Goal: Task Accomplishment & Management: Use online tool/utility

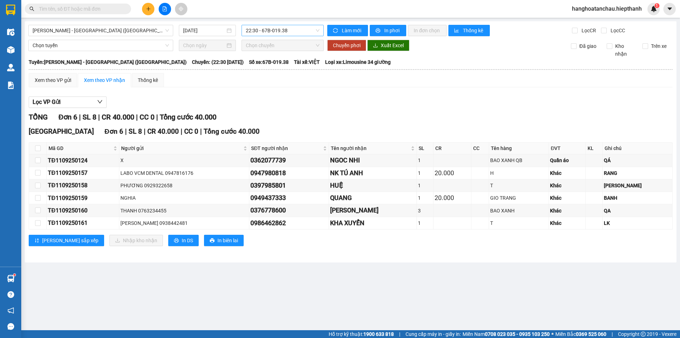
click at [275, 30] on span "22:30 - 67B-019.38" at bounding box center [283, 30] width 74 height 11
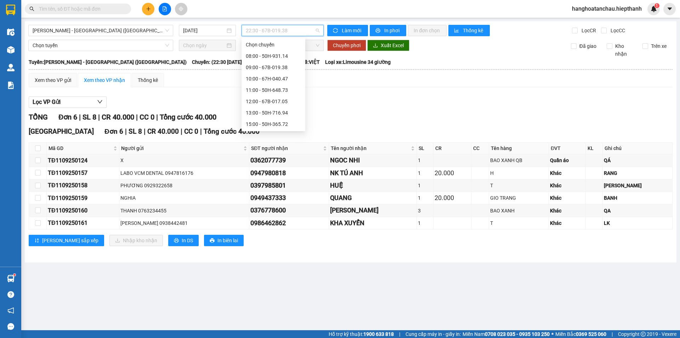
click at [281, 154] on div "21:00 - 50H-931.14" at bounding box center [273, 158] width 55 height 8
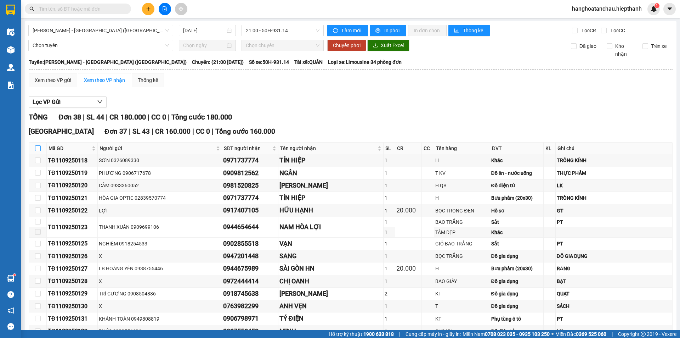
click at [36, 147] on input "checkbox" at bounding box center [38, 148] width 6 height 6
checkbox input "true"
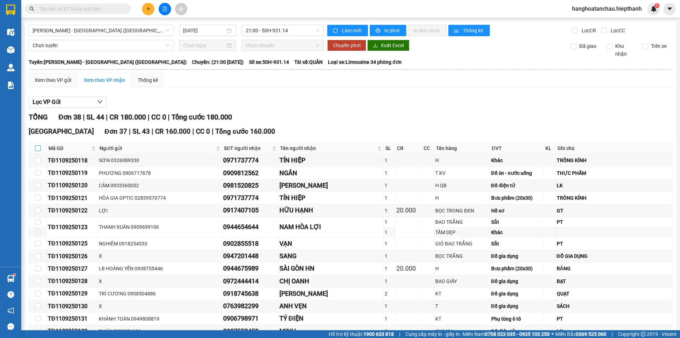
checkbox input "true"
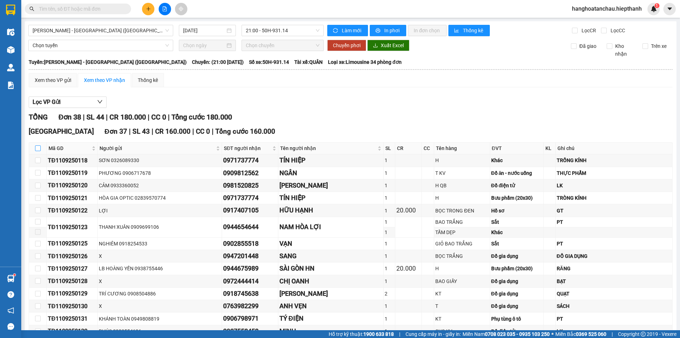
checkbox input "true"
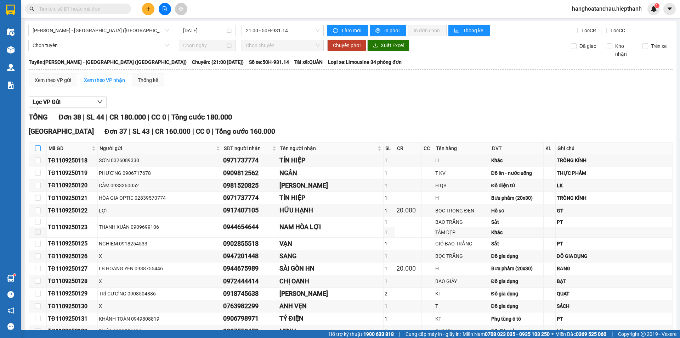
checkbox input "true"
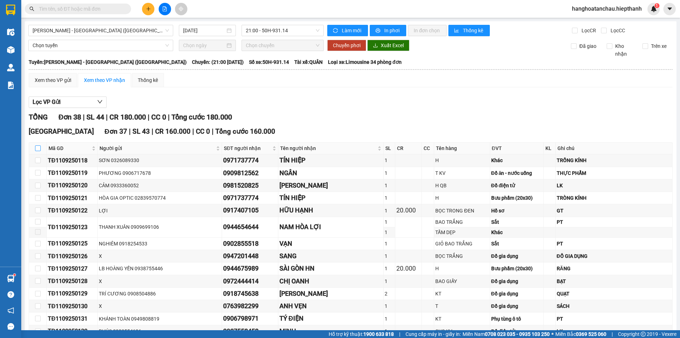
checkbox input "true"
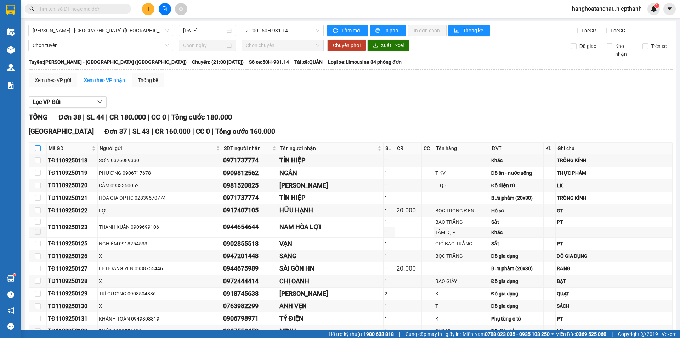
checkbox input "true"
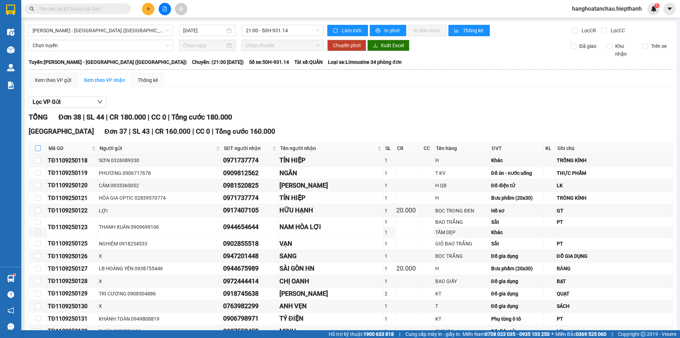
checkbox input "true"
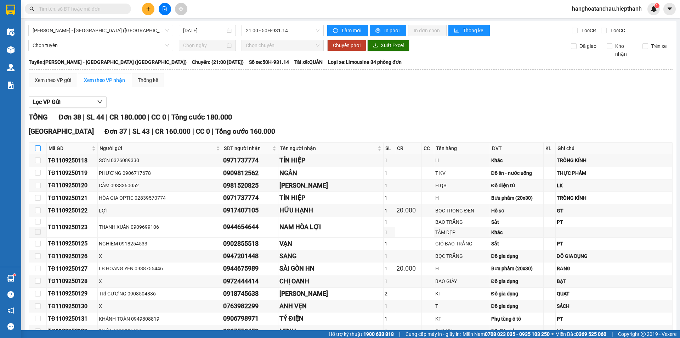
checkbox input "true"
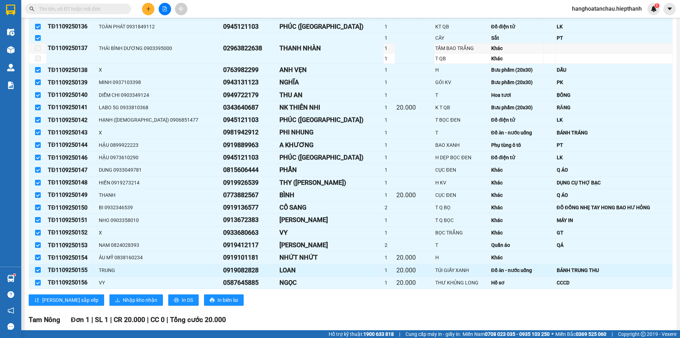
scroll to position [416, 0]
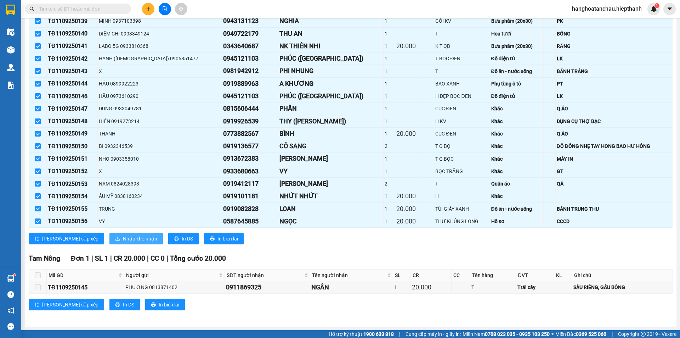
click at [123, 237] on span "Nhập kho nhận" at bounding box center [140, 239] width 34 height 8
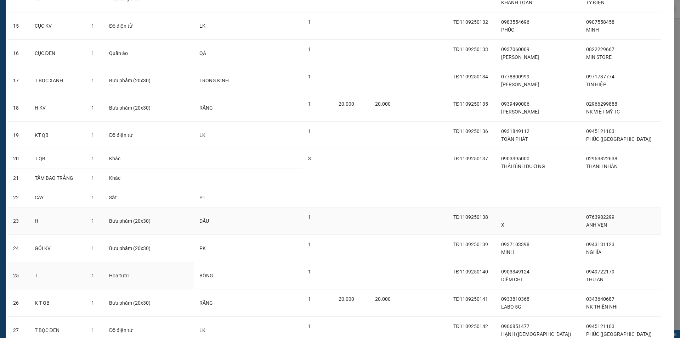
scroll to position [826, 0]
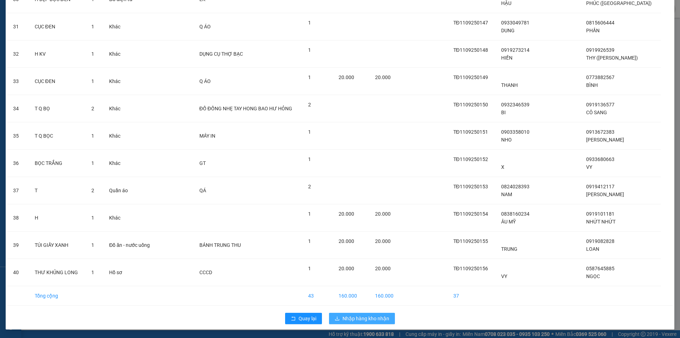
click at [361, 316] on span "Nhập hàng kho nhận" at bounding box center [366, 318] width 47 height 8
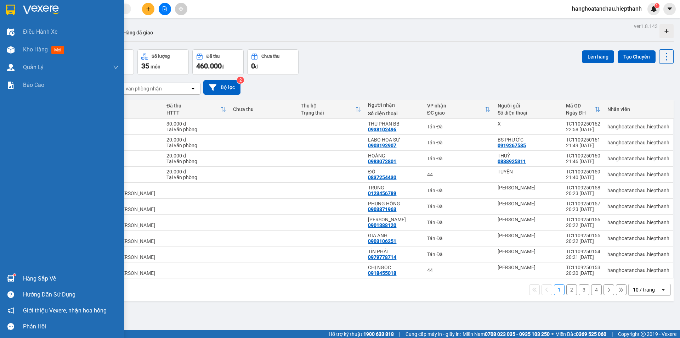
click at [24, 15] on img at bounding box center [41, 10] width 36 height 11
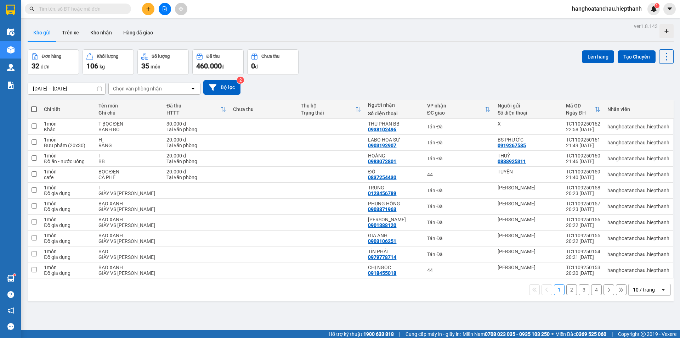
click at [131, 91] on div "Chọn văn phòng nhận" at bounding box center [137, 88] width 49 height 7
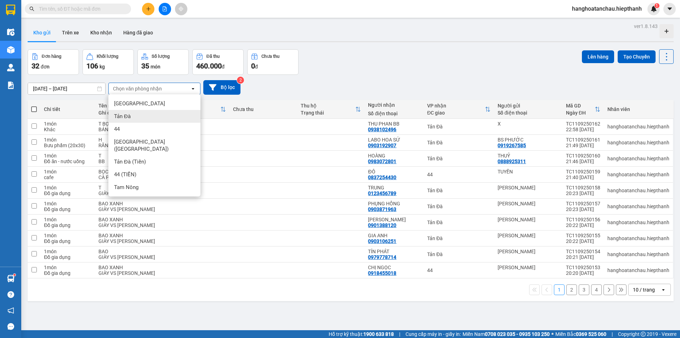
click at [127, 118] on span "Tản Đà" at bounding box center [122, 116] width 17 height 7
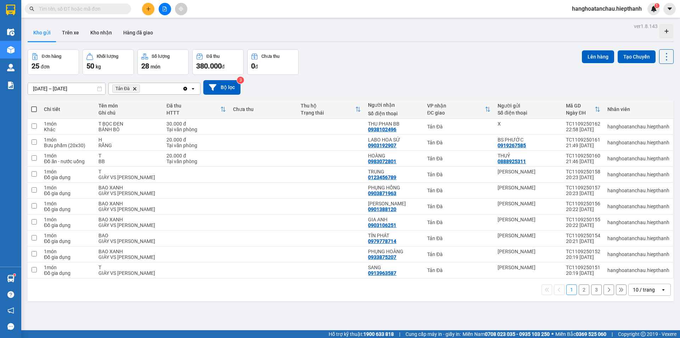
click at [35, 111] on span at bounding box center [34, 109] width 6 height 6
click at [34, 106] on input "checkbox" at bounding box center [34, 106] width 0 height 0
checkbox input "true"
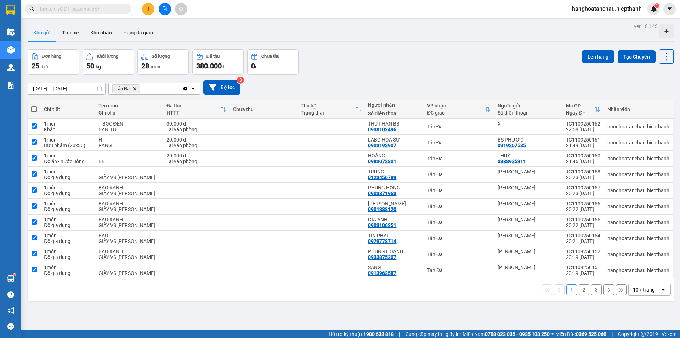
checkbox input "true"
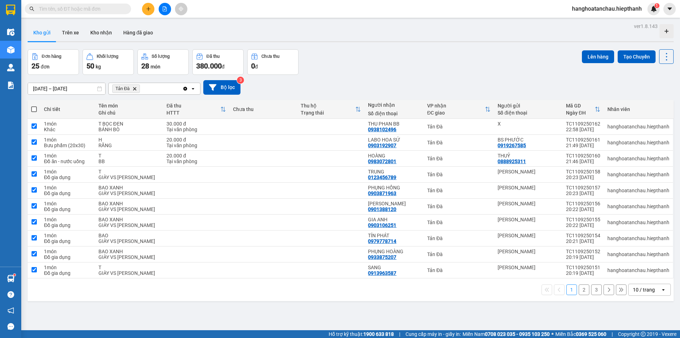
checkbox input "true"
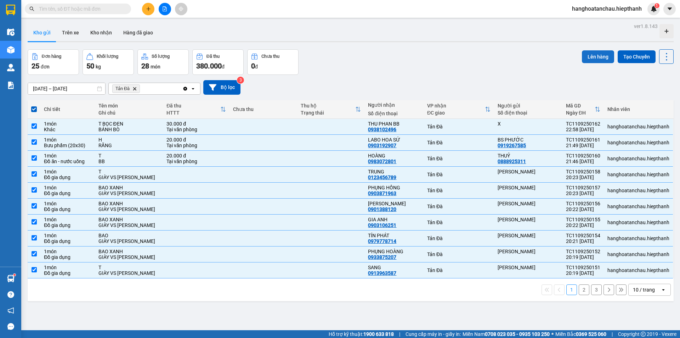
click at [590, 59] on button "Lên hàng" at bounding box center [598, 56] width 32 height 13
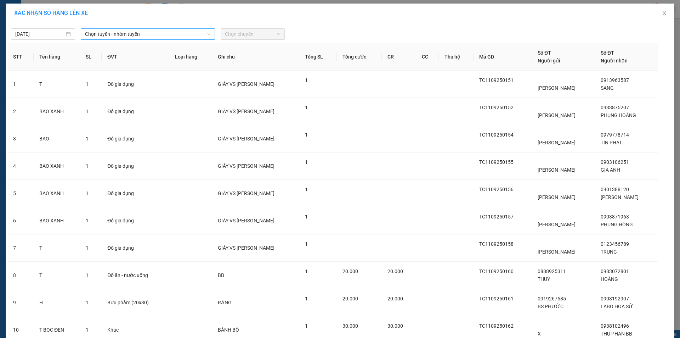
click at [86, 33] on span "Chọn tuyến - nhóm tuyến" at bounding box center [148, 34] width 126 height 11
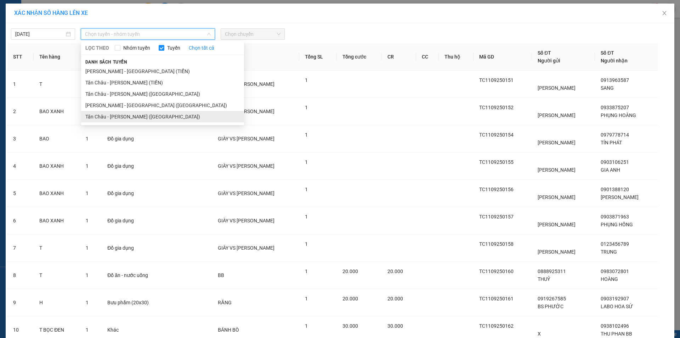
click at [103, 116] on li "Tân Châu - [PERSON_NAME] ([GEOGRAPHIC_DATA])" at bounding box center [162, 116] width 163 height 11
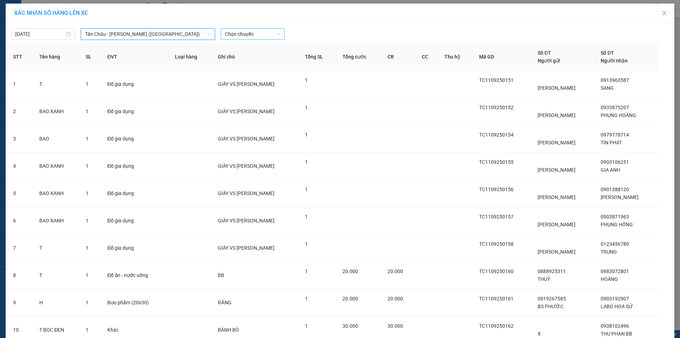
click at [234, 38] on div "[DATE] [GEOGRAPHIC_DATA] - [GEOGRAPHIC_DATA] ([GEOGRAPHIC_DATA]) [GEOGRAPHIC_DA…" at bounding box center [340, 204] width 669 height 363
click at [238, 35] on span "Chọn chuyến" at bounding box center [253, 34] width 56 height 11
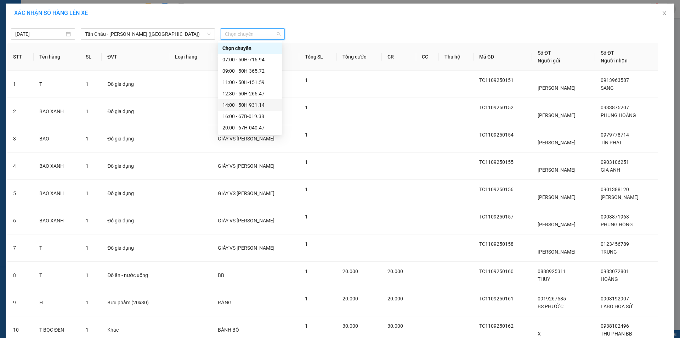
scroll to position [57, 0]
click at [253, 81] on div "22:00 - 50H-648.73" at bounding box center [249, 82] width 55 height 8
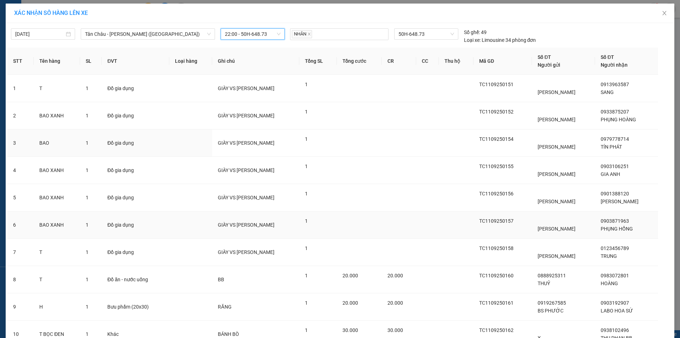
scroll to position [62, 0]
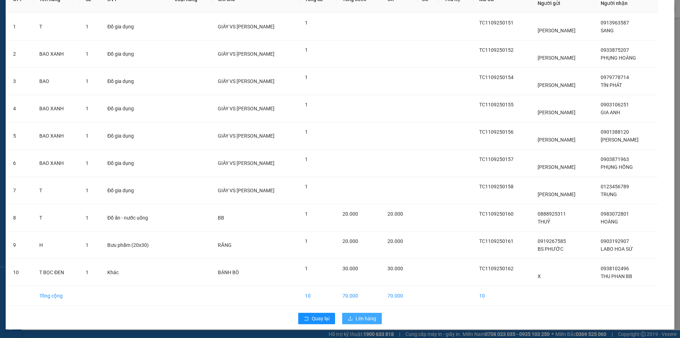
click at [359, 318] on span "Lên hàng" at bounding box center [366, 318] width 21 height 8
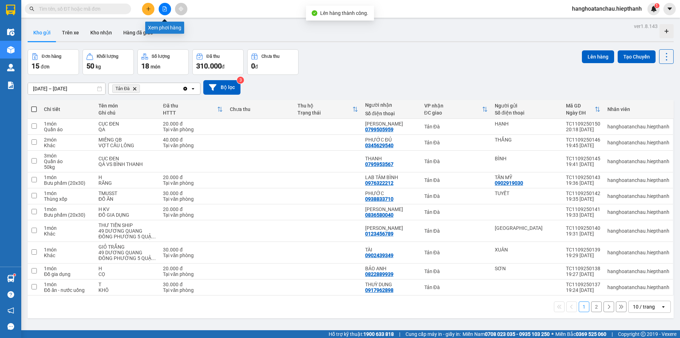
click at [166, 11] on button at bounding box center [165, 9] width 12 height 12
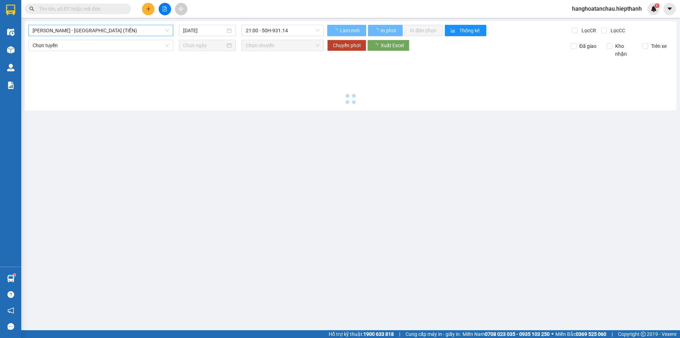
type input "[DATE]"
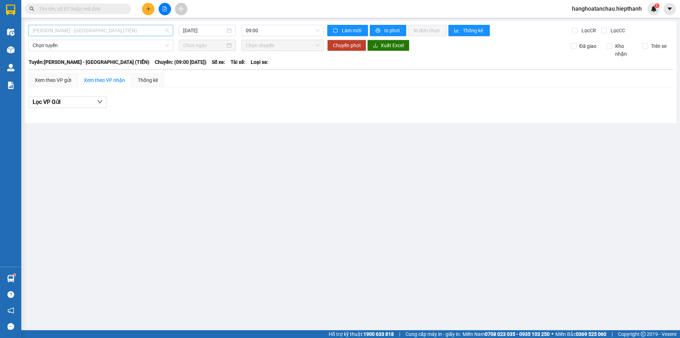
click at [96, 26] on span "[PERSON_NAME] - [GEOGRAPHIC_DATA] (TIỀN)" at bounding box center [101, 30] width 136 height 11
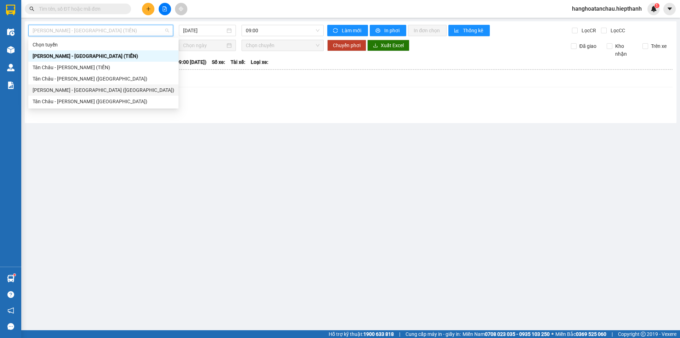
click at [61, 89] on div "[PERSON_NAME] - [GEOGRAPHIC_DATA] ([GEOGRAPHIC_DATA])" at bounding box center [104, 90] width 142 height 8
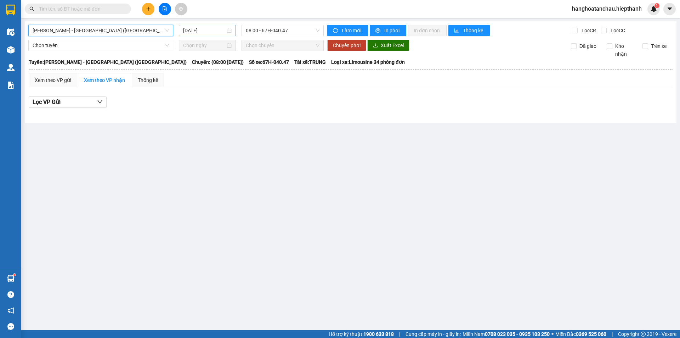
click at [212, 32] on input "[DATE]" at bounding box center [204, 31] width 42 height 8
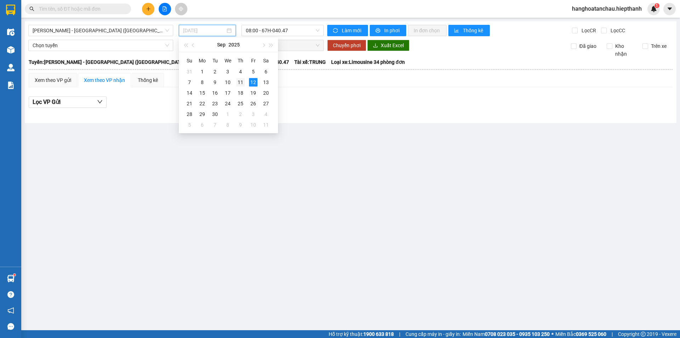
click at [240, 80] on div "11" at bounding box center [240, 82] width 9 height 9
type input "[DATE]"
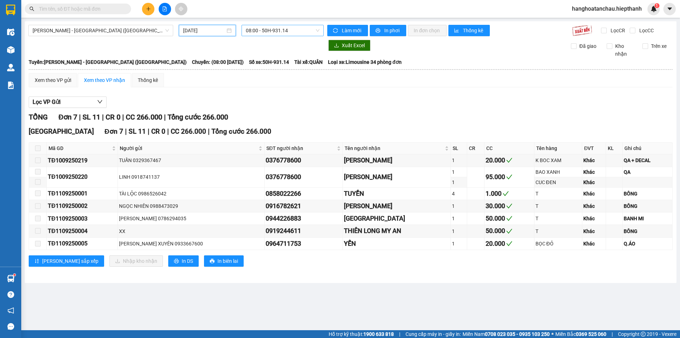
click at [264, 27] on span "08:00 - 50H-931.14" at bounding box center [283, 30] width 74 height 11
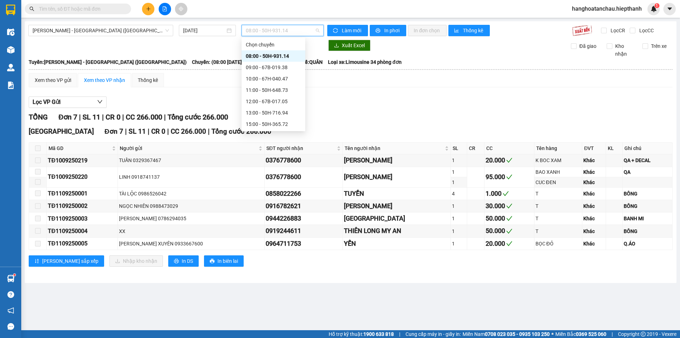
scroll to position [45, 0]
click at [115, 32] on span "[PERSON_NAME] - [GEOGRAPHIC_DATA] ([GEOGRAPHIC_DATA])" at bounding box center [101, 30] width 136 height 11
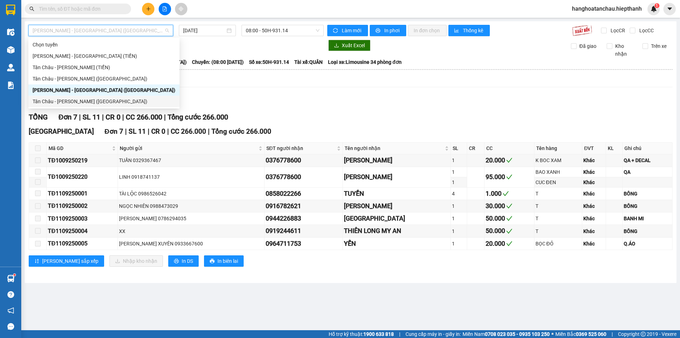
click at [95, 101] on div "Tân Châu - [PERSON_NAME] ([GEOGRAPHIC_DATA])" at bounding box center [104, 101] width 143 height 8
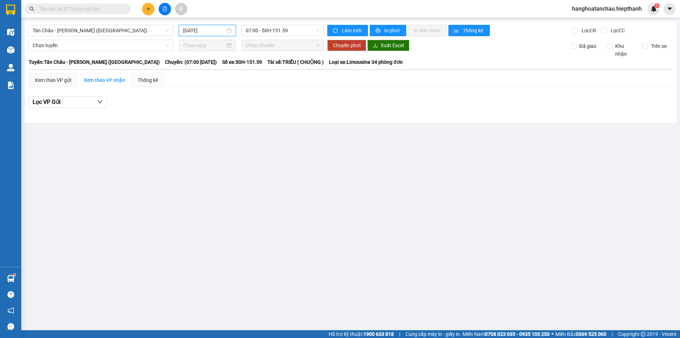
click at [193, 34] on input "[DATE]" at bounding box center [204, 31] width 42 height 8
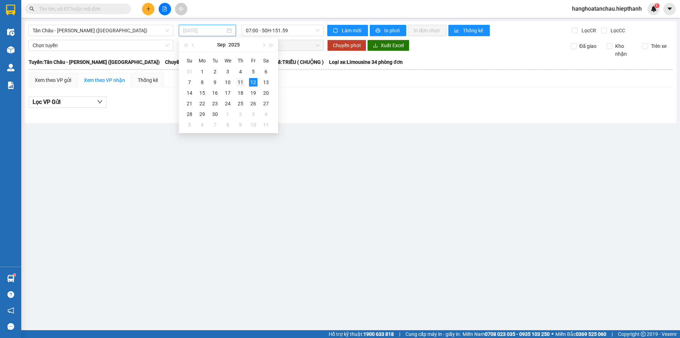
click at [243, 83] on div "11" at bounding box center [240, 82] width 9 height 9
type input "[DATE]"
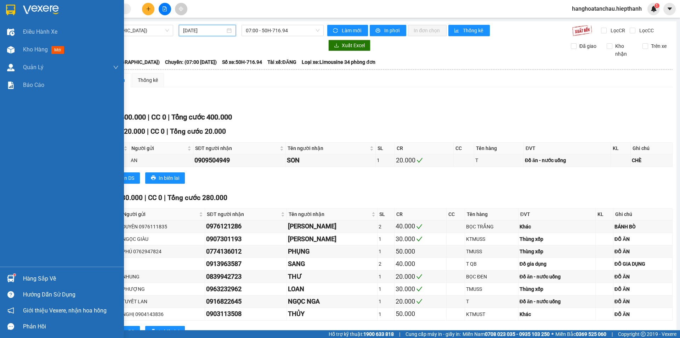
click at [35, 9] on img at bounding box center [41, 10] width 36 height 11
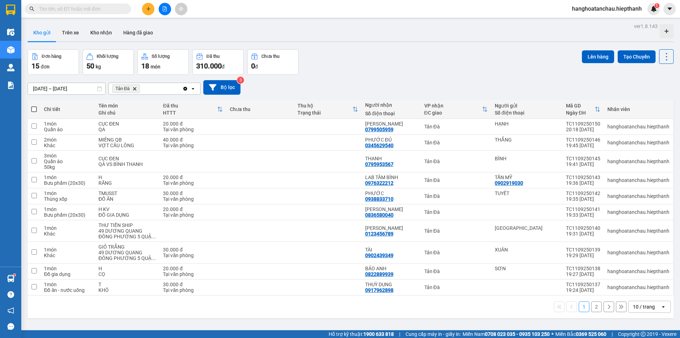
click at [35, 109] on span at bounding box center [34, 109] width 6 height 6
click at [34, 106] on input "checkbox" at bounding box center [34, 106] width 0 height 0
checkbox input "true"
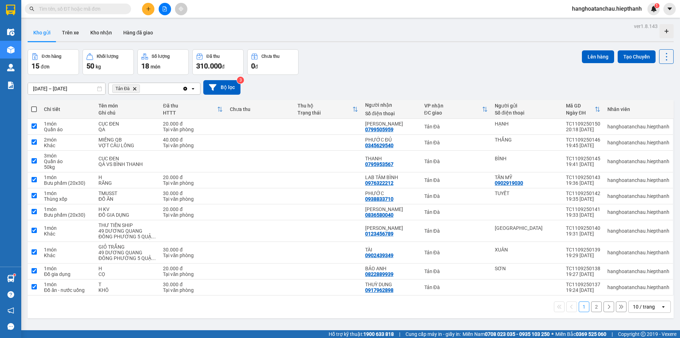
checkbox input "true"
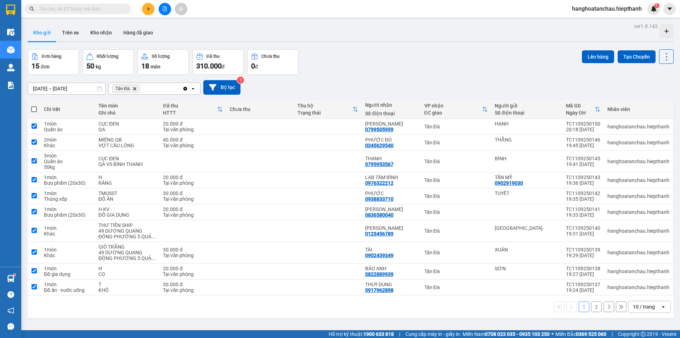
checkbox input "true"
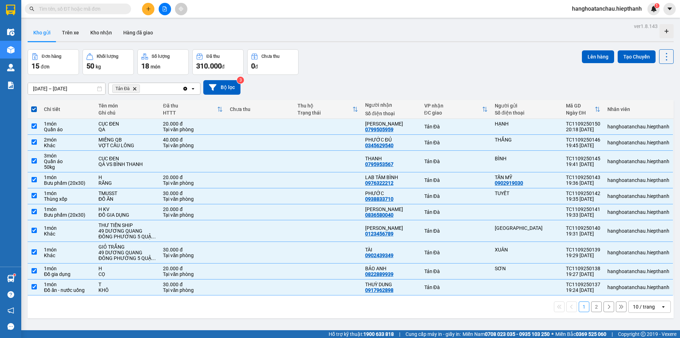
click at [650, 304] on div "10 / trang" at bounding box center [645, 306] width 32 height 11
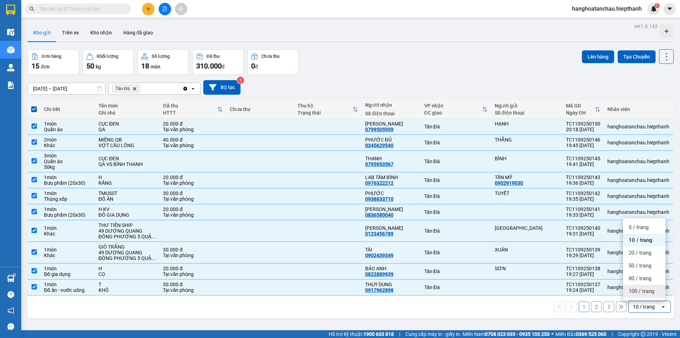
click at [642, 288] on span "100 / trang" at bounding box center [642, 290] width 26 height 7
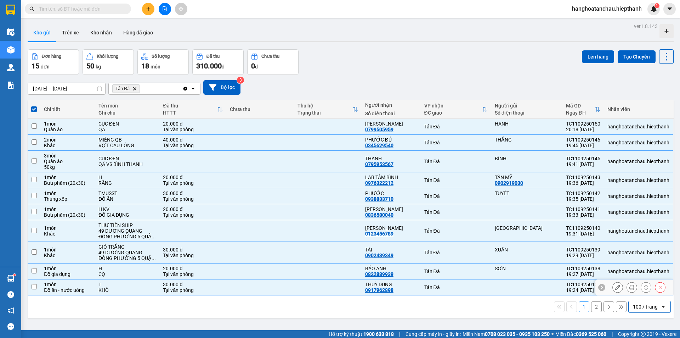
checkbox input "false"
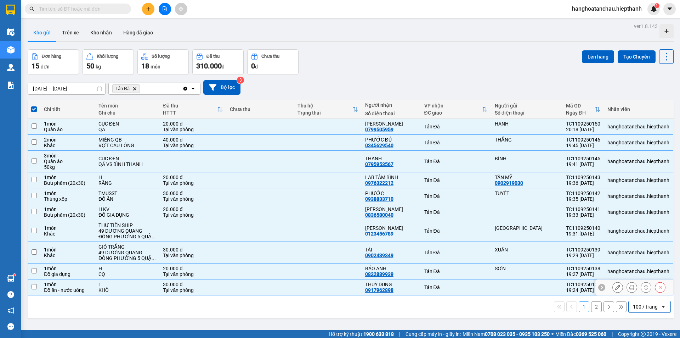
checkbox input "false"
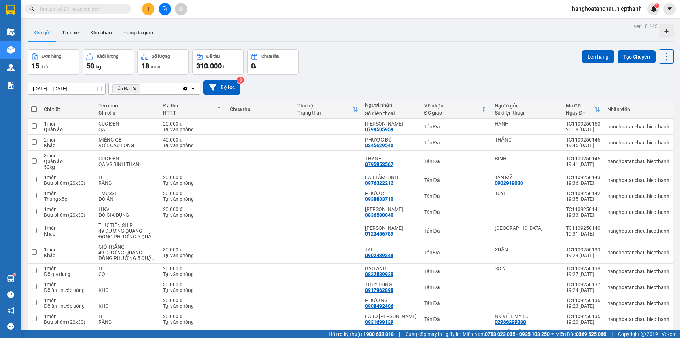
click at [30, 109] on th at bounding box center [34, 109] width 13 height 19
click at [32, 108] on span at bounding box center [34, 109] width 6 height 6
click at [34, 106] on input "checkbox" at bounding box center [34, 106] width 0 height 0
checkbox input "true"
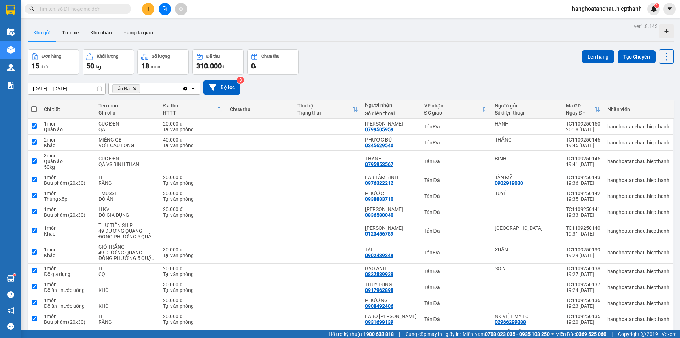
checkbox input "true"
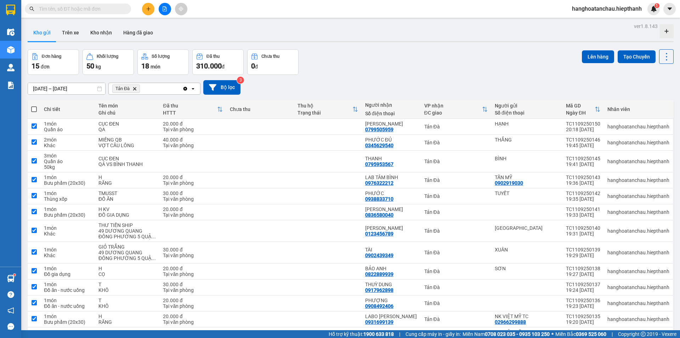
checkbox input "true"
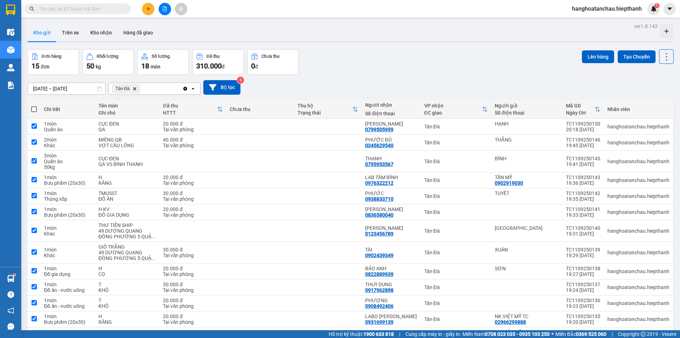
checkbox input "true"
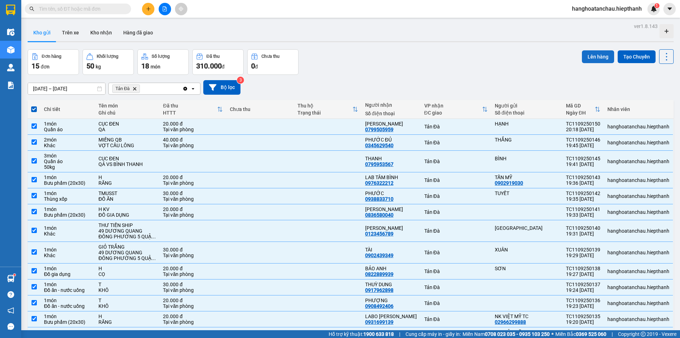
click at [584, 54] on button "Lên hàng" at bounding box center [598, 56] width 32 height 13
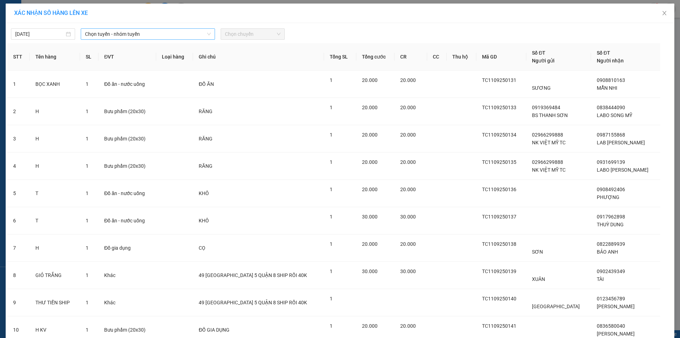
click at [142, 36] on span "Chọn tuyến - nhóm tuyến" at bounding box center [148, 34] width 126 height 11
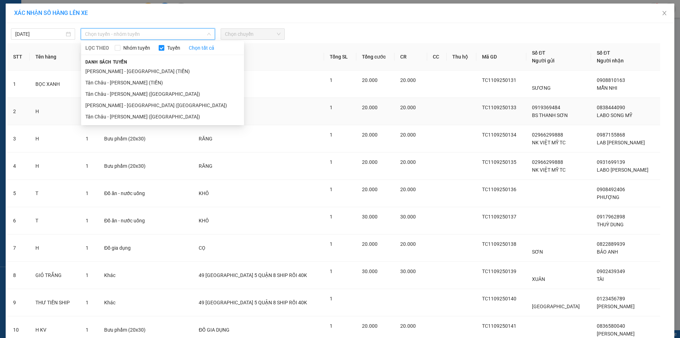
click at [123, 116] on li "Tân Châu - [PERSON_NAME] ([GEOGRAPHIC_DATA])" at bounding box center [162, 116] width 163 height 11
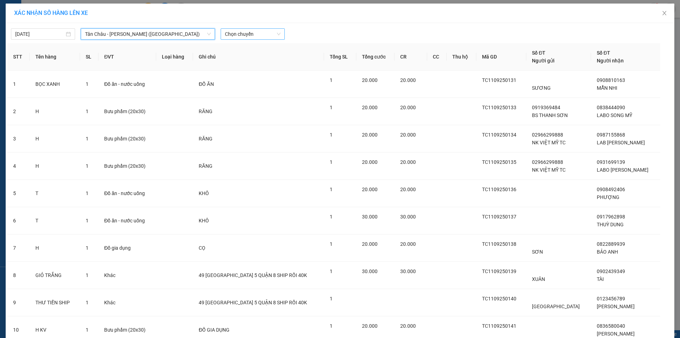
click at [259, 33] on span "Chọn chuyến" at bounding box center [253, 34] width 56 height 11
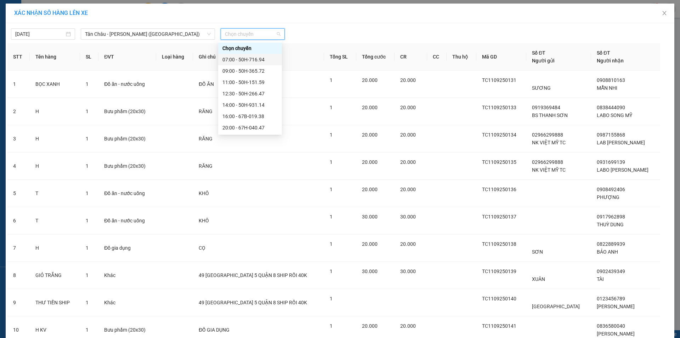
scroll to position [57, 0]
click at [249, 83] on div "22:00 - 50H-648.73" at bounding box center [249, 82] width 55 height 8
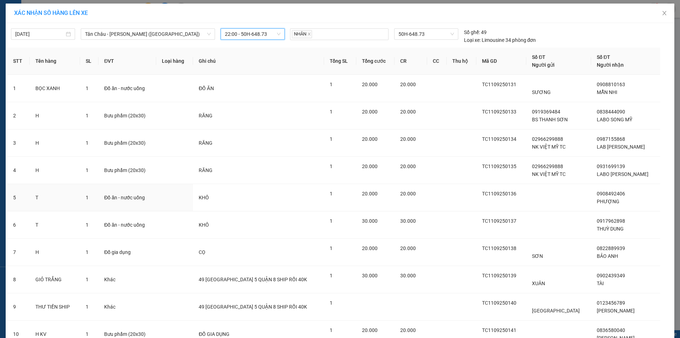
scroll to position [198, 0]
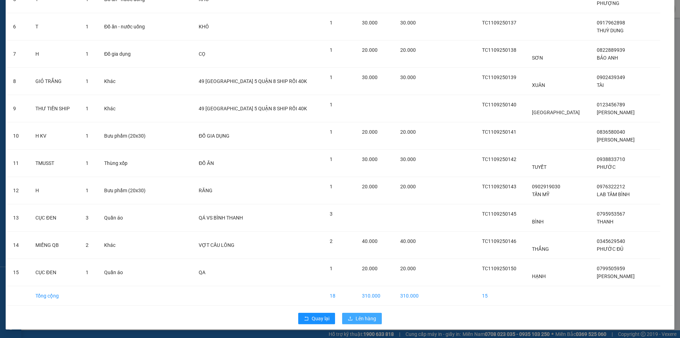
click at [363, 318] on span "Lên hàng" at bounding box center [366, 318] width 21 height 8
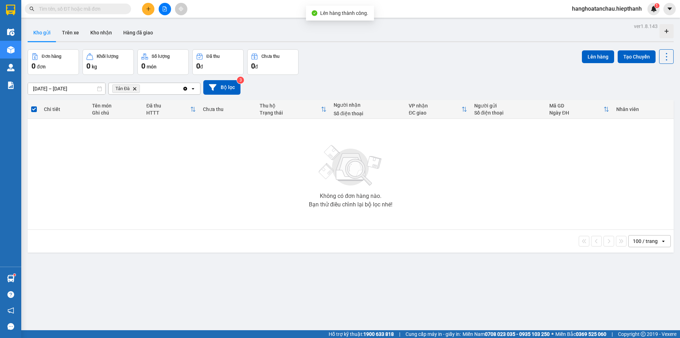
click at [132, 89] on span "Tản Đà Delete" at bounding box center [126, 88] width 28 height 9
click at [133, 89] on icon "Delete" at bounding box center [134, 88] width 4 height 4
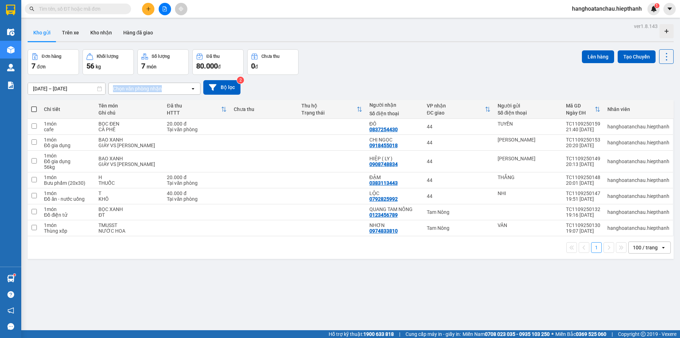
click at [35, 112] on label at bounding box center [34, 109] width 6 height 7
click at [34, 106] on input "checkbox" at bounding box center [34, 106] width 0 height 0
checkbox input "true"
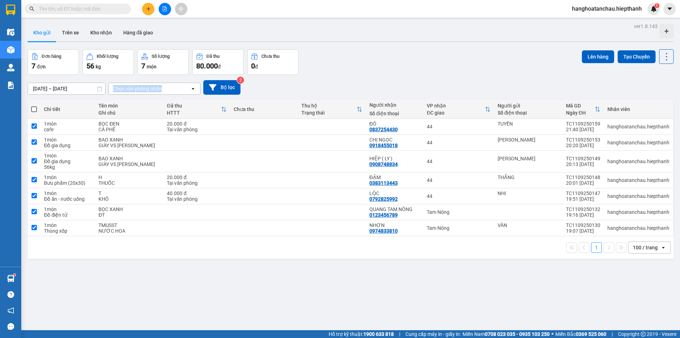
checkbox input "true"
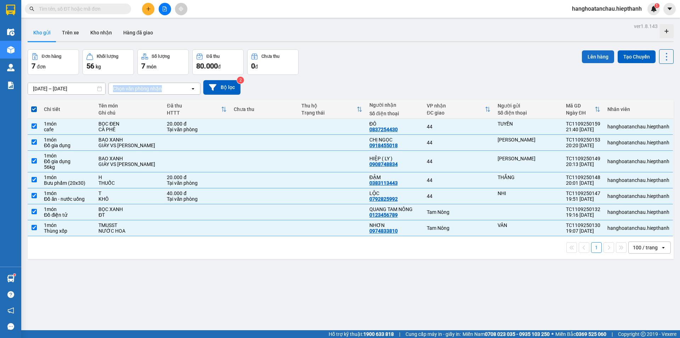
click at [585, 55] on button "Lên hàng" at bounding box center [598, 56] width 32 height 13
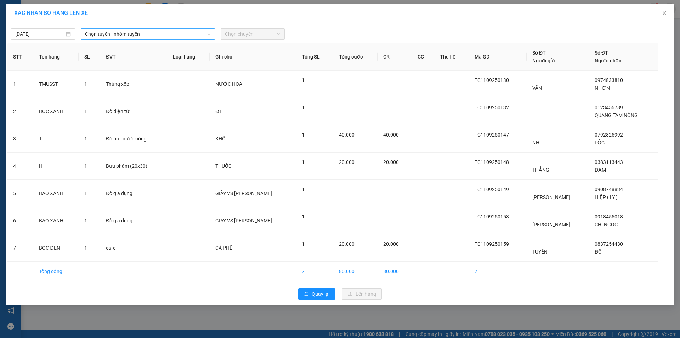
click at [138, 33] on span "Chọn tuyến - nhóm tuyến" at bounding box center [148, 34] width 126 height 11
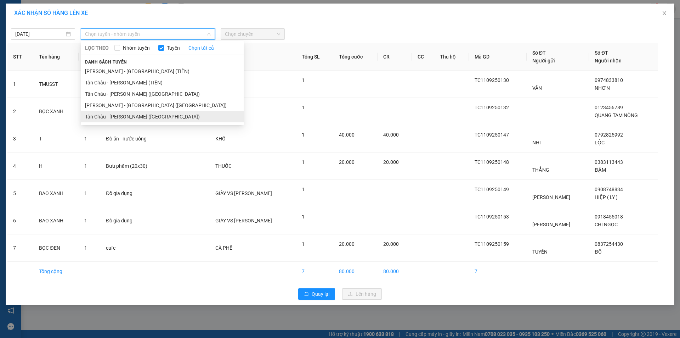
click at [114, 119] on li "Tân Châu - [PERSON_NAME] ([GEOGRAPHIC_DATA])" at bounding box center [162, 116] width 163 height 11
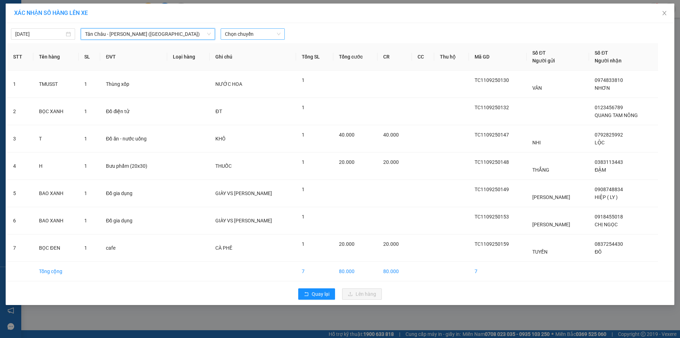
click at [261, 35] on span "Chọn chuyến" at bounding box center [253, 34] width 56 height 11
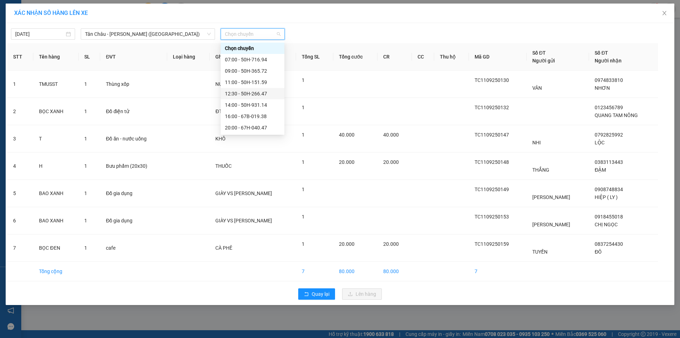
scroll to position [57, 0]
click at [249, 92] on div "23:00 - 67B-017.05" at bounding box center [252, 94] width 55 height 8
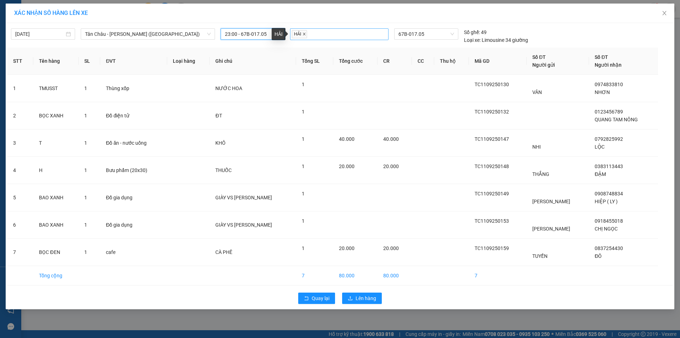
click at [303, 35] on icon "close" at bounding box center [305, 34] width 4 height 4
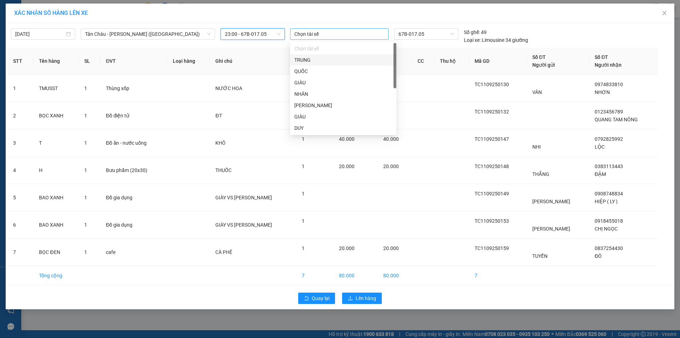
click at [304, 35] on div at bounding box center [339, 34] width 95 height 9
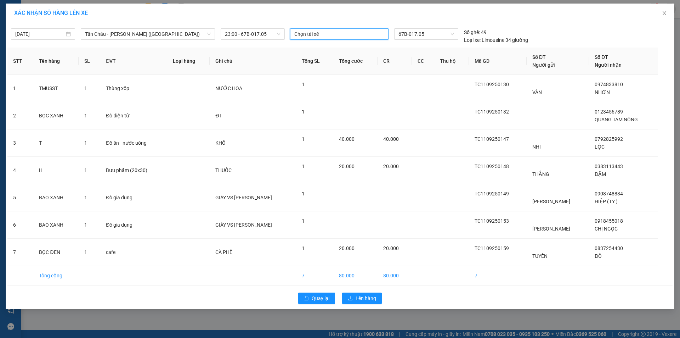
click at [310, 36] on div at bounding box center [339, 34] width 95 height 9
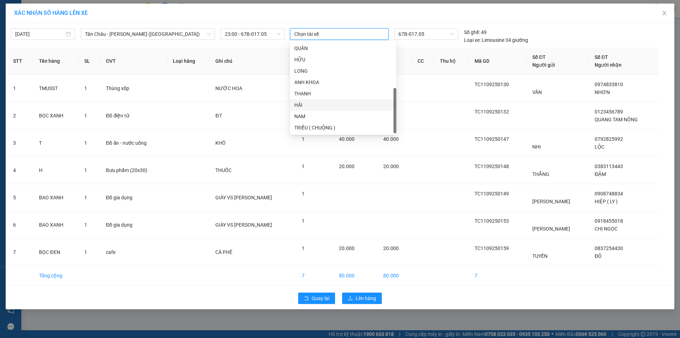
click at [306, 106] on div "HẢI" at bounding box center [343, 105] width 98 height 8
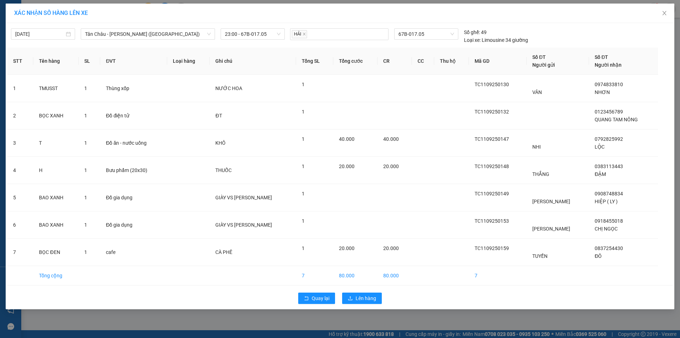
click at [419, 64] on th "CC" at bounding box center [423, 60] width 22 height 27
click at [371, 294] on span "Lên hàng" at bounding box center [366, 298] width 21 height 8
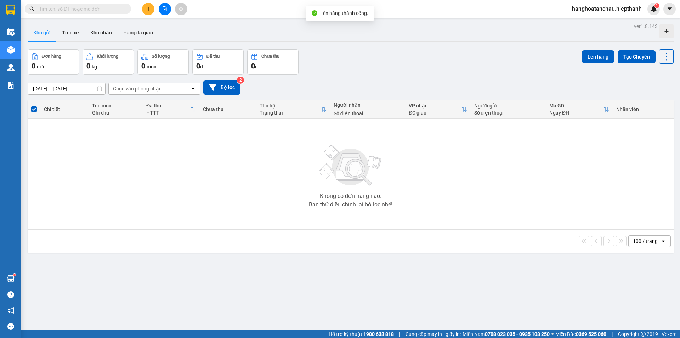
click at [165, 5] on button at bounding box center [165, 9] width 12 height 12
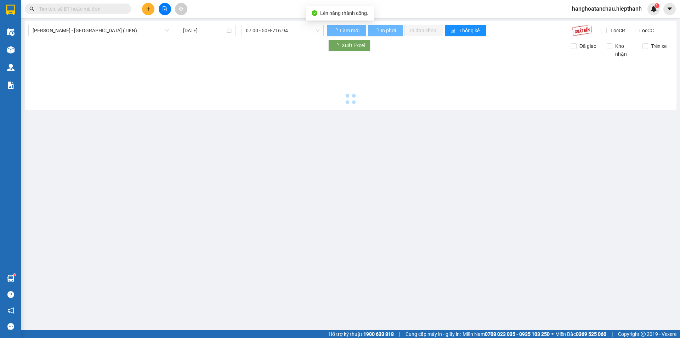
type input "[DATE]"
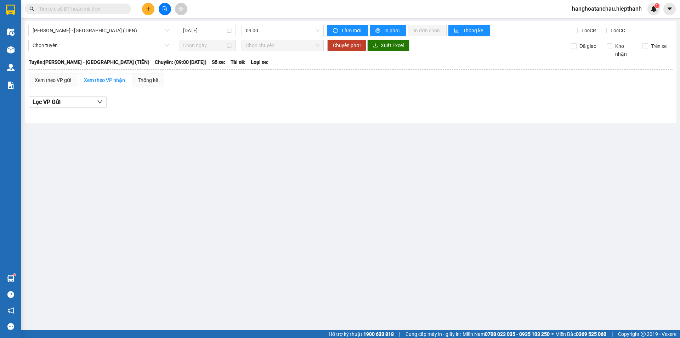
click at [96, 36] on div "[GEOGRAPHIC_DATA] - [GEOGRAPHIC_DATA] (TIỀN) [DATE] 09:00 Làm mới In phơi In đơ…" at bounding box center [351, 72] width 652 height 102
click at [112, 28] on span "[PERSON_NAME] - [GEOGRAPHIC_DATA] (TIỀN)" at bounding box center [101, 30] width 136 height 11
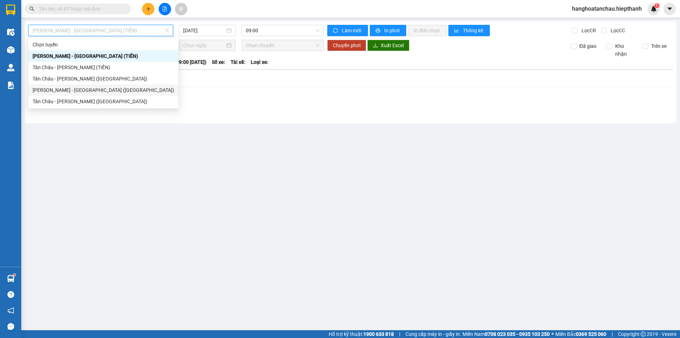
click at [89, 98] on div "Tân Châu - [PERSON_NAME] ([GEOGRAPHIC_DATA])" at bounding box center [104, 101] width 142 height 8
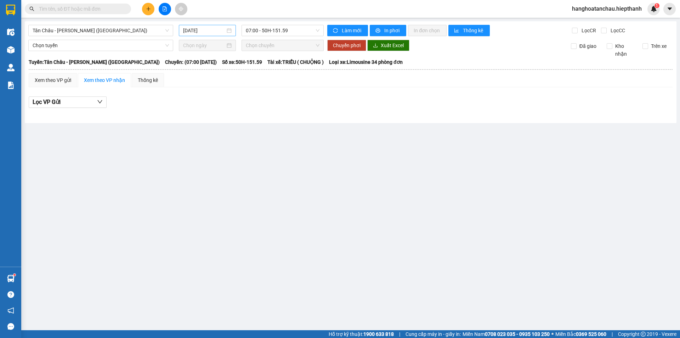
click at [183, 30] on div "[DATE]" at bounding box center [207, 30] width 57 height 11
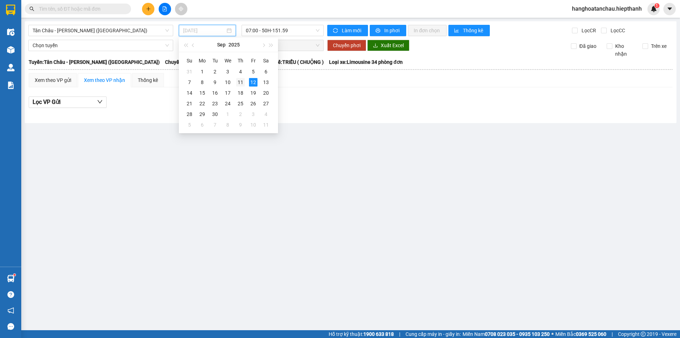
click at [239, 86] on td "11" at bounding box center [240, 82] width 13 height 11
type input "[DATE]"
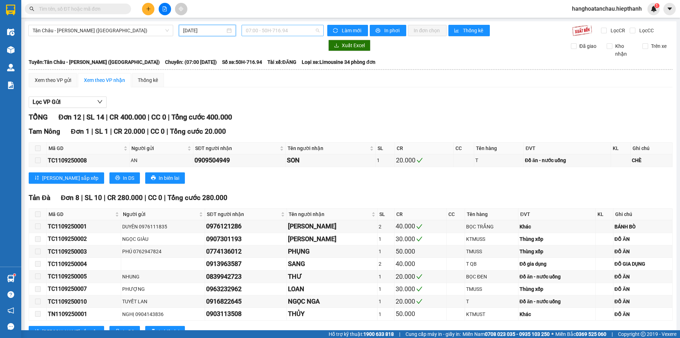
click at [282, 30] on span "07:00 - 50H-716.94" at bounding box center [283, 30] width 74 height 11
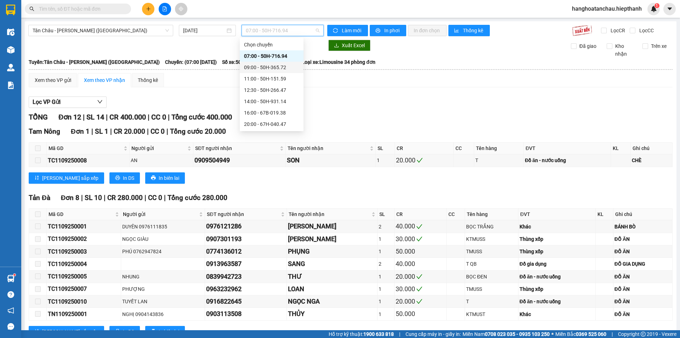
scroll to position [57, 0]
click at [266, 69] on div "20:00 - 67H-040.47" at bounding box center [271, 67] width 55 height 8
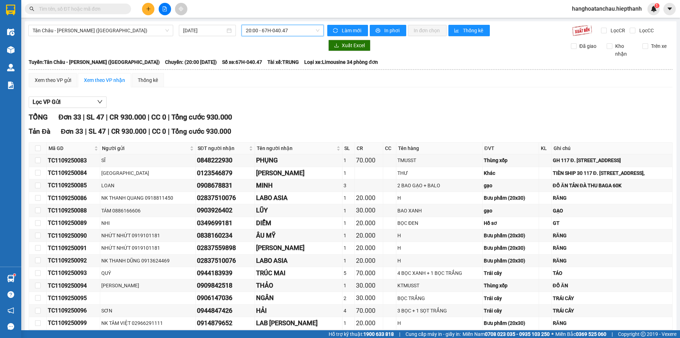
drag, startPoint x: 282, startPoint y: 16, endPoint x: 275, endPoint y: 23, distance: 11.0
click at [281, 16] on div "Kết quả tìm kiếm ( 0 ) Bộ lọc Gửi 3 ngày gần nhất No Data hanghoatanchau.hiepth…" at bounding box center [340, 9] width 680 height 18
click at [274, 30] on span "20:00 - 67H-040.47" at bounding box center [283, 30] width 74 height 11
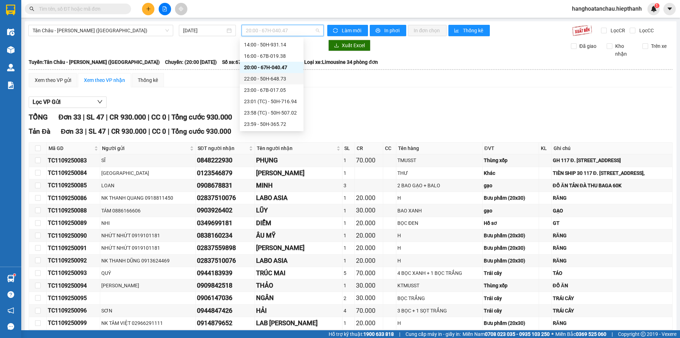
click at [270, 79] on div "22:00 - 50H-648.73" at bounding box center [271, 79] width 55 height 8
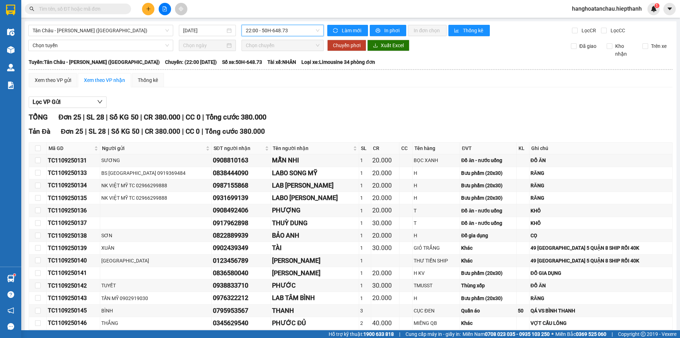
click at [270, 30] on span "22:00 - 50H-648.73" at bounding box center [283, 30] width 74 height 11
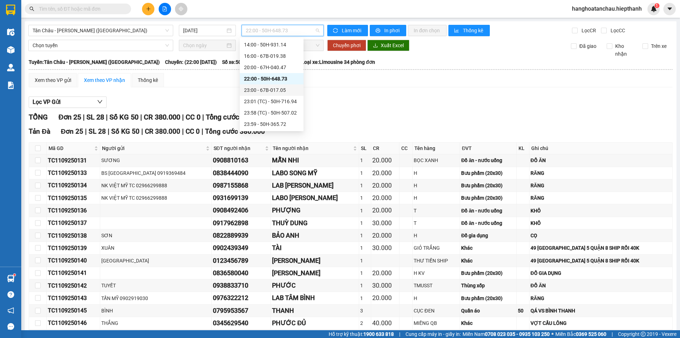
click at [259, 88] on div "23:00 - 67B-017.05" at bounding box center [271, 90] width 55 height 8
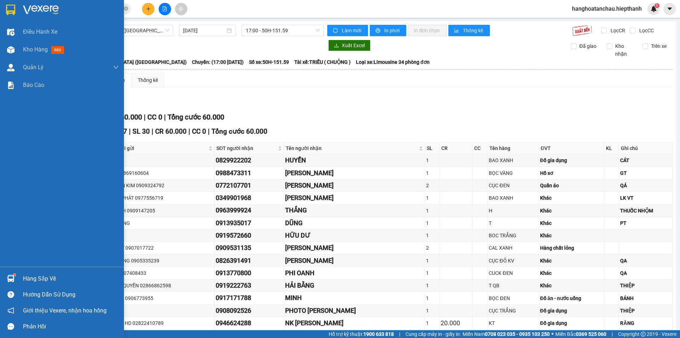
click at [14, 10] on img at bounding box center [10, 10] width 9 height 11
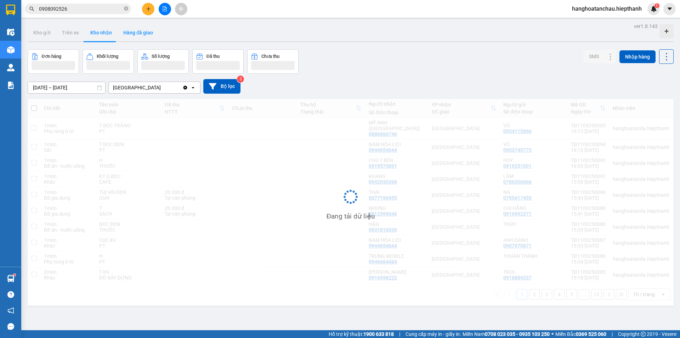
click at [146, 32] on button "Hàng đã giao" at bounding box center [138, 32] width 41 height 17
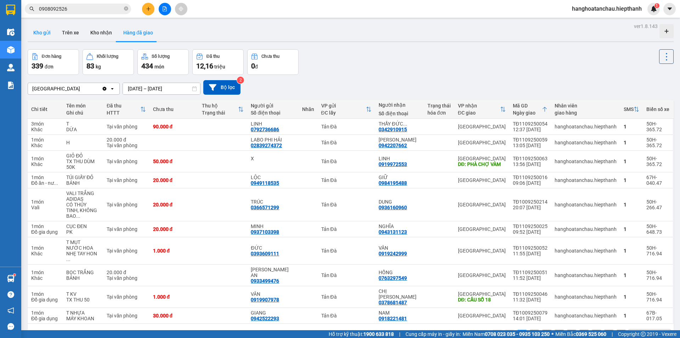
click at [49, 37] on button "Kho gửi" at bounding box center [42, 32] width 29 height 17
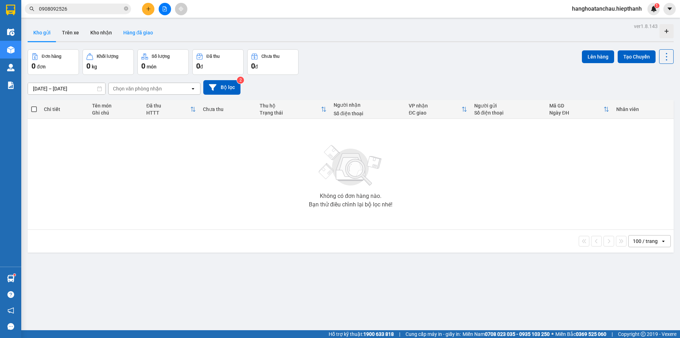
click at [127, 29] on button "Hàng đã giao" at bounding box center [138, 32] width 41 height 17
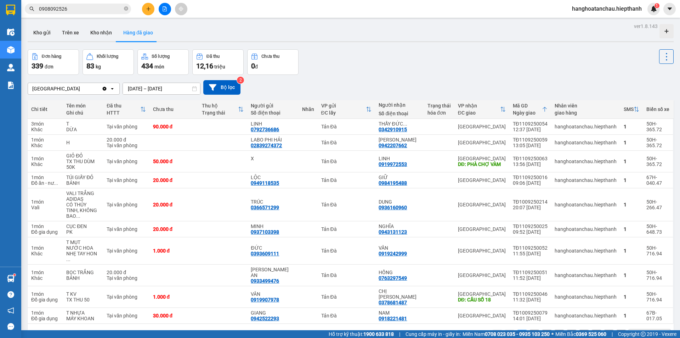
click at [372, 45] on div "ver 1.8.143 Kho gửi Trên xe Kho nhận Hàng đã giao Đơn hàng 339 đơn Khối lượng 8…" at bounding box center [351, 190] width 652 height 338
click at [84, 9] on input "text" at bounding box center [81, 9] width 84 height 8
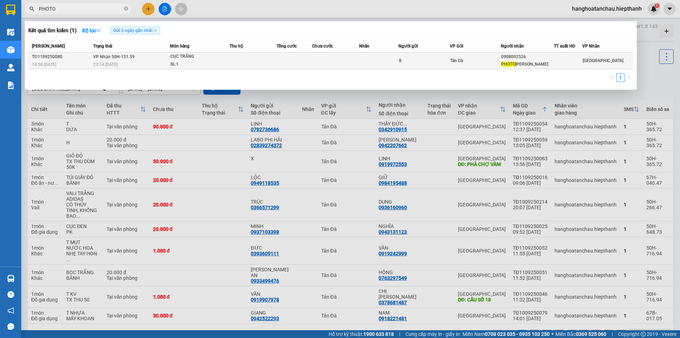
type input "PHOTO"
click at [205, 60] on div "CỤC TRẮNG" at bounding box center [196, 57] width 53 height 8
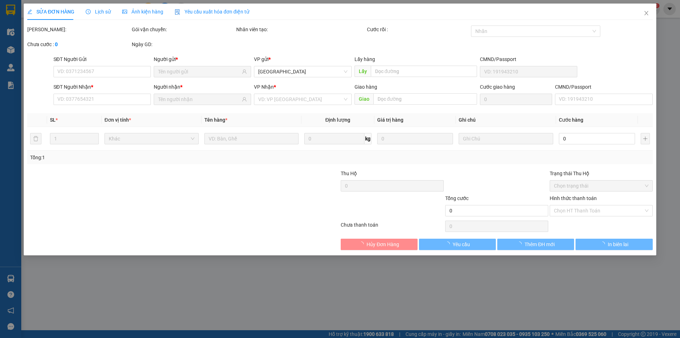
type input "X"
type input "0908092526"
type input "PHOTO ANH NGỌC"
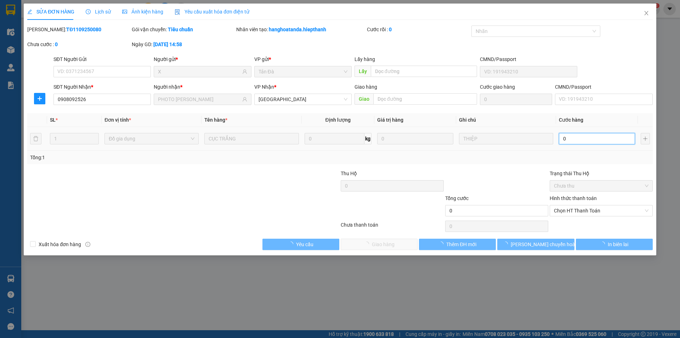
click at [586, 138] on input "0" at bounding box center [597, 138] width 76 height 11
type input "2"
type input "20"
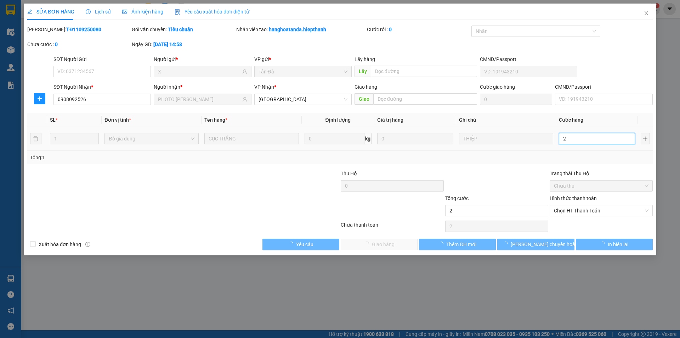
type input "20"
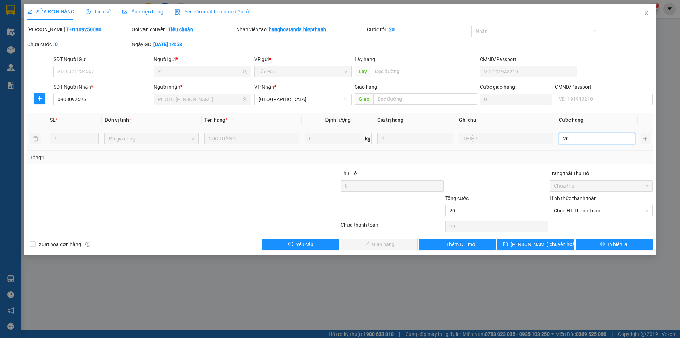
type input "20"
type input "20.000"
click at [584, 151] on div "Tổng: 1" at bounding box center [340, 157] width 626 height 13
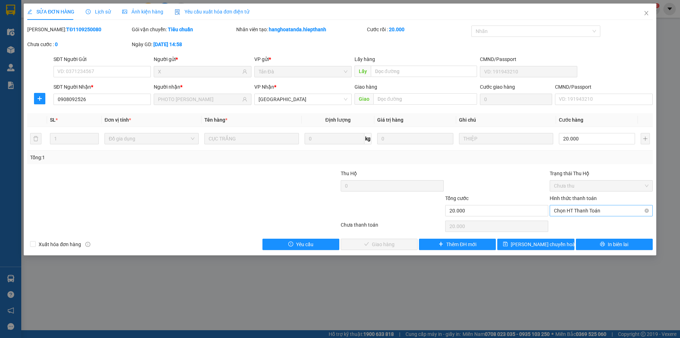
click at [583, 210] on span "Chọn HT Thanh Toán" at bounding box center [601, 210] width 95 height 11
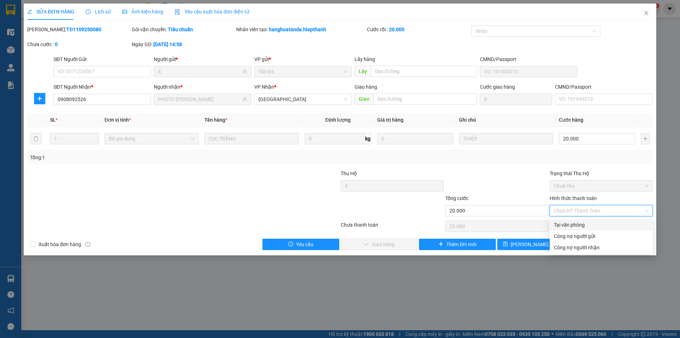
click at [581, 222] on div "Tại văn phòng" at bounding box center [601, 225] width 95 height 8
type input "0"
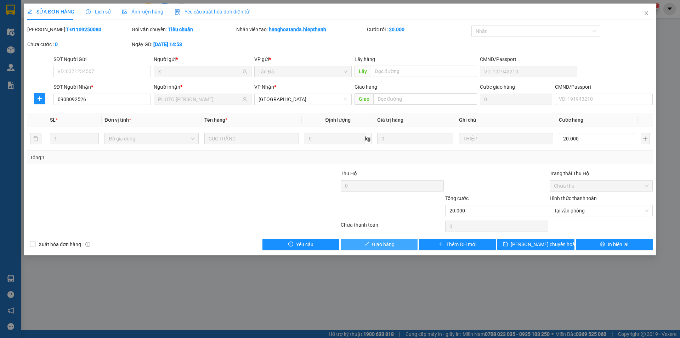
click at [408, 244] on button "Giao hàng" at bounding box center [379, 243] width 77 height 11
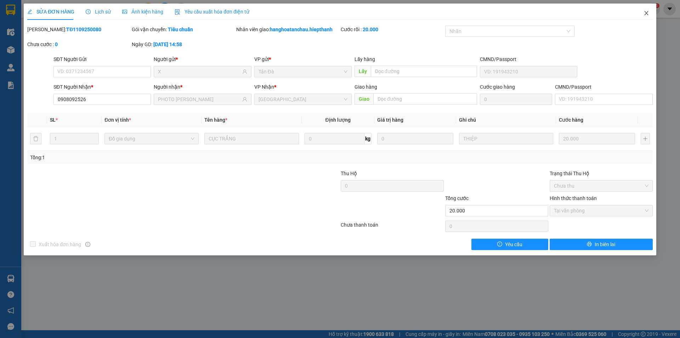
click at [651, 15] on span "Close" at bounding box center [647, 14] width 20 height 20
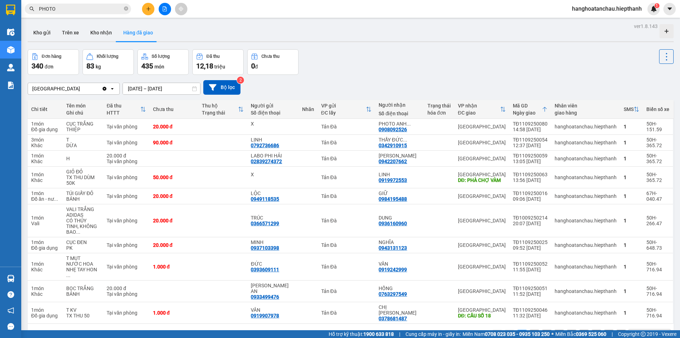
click at [165, 11] on button at bounding box center [165, 9] width 12 height 12
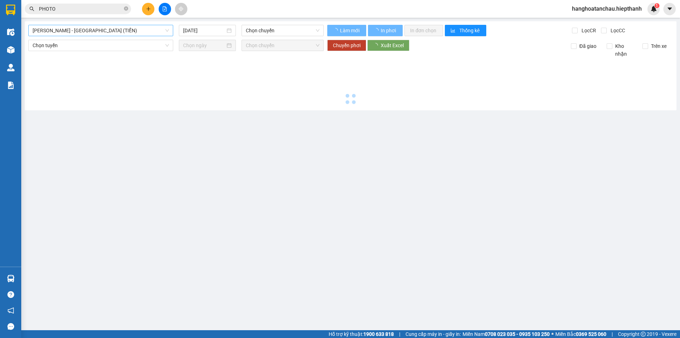
type input "[DATE]"
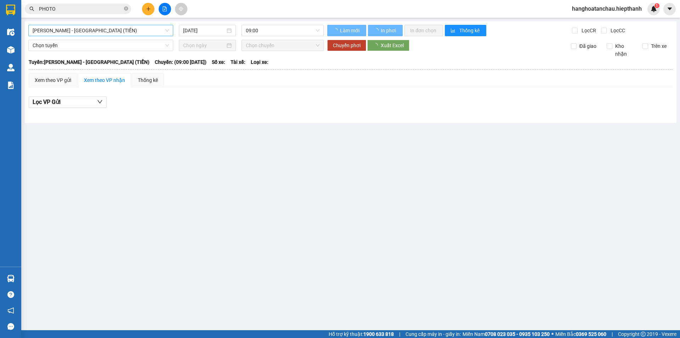
click at [86, 34] on span "[PERSON_NAME] - [GEOGRAPHIC_DATA] (TIỀN)" at bounding box center [101, 30] width 136 height 11
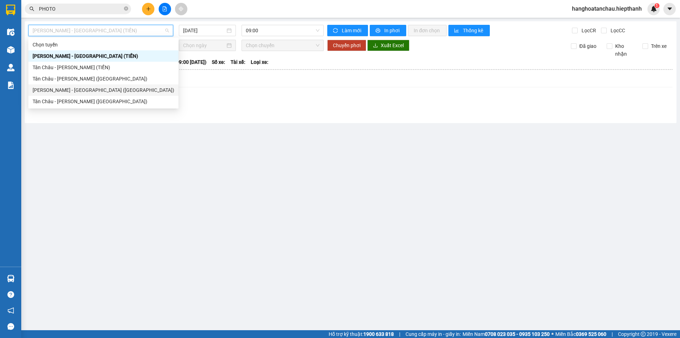
click at [60, 91] on div "[PERSON_NAME] - [GEOGRAPHIC_DATA] ([GEOGRAPHIC_DATA])" at bounding box center [104, 90] width 142 height 8
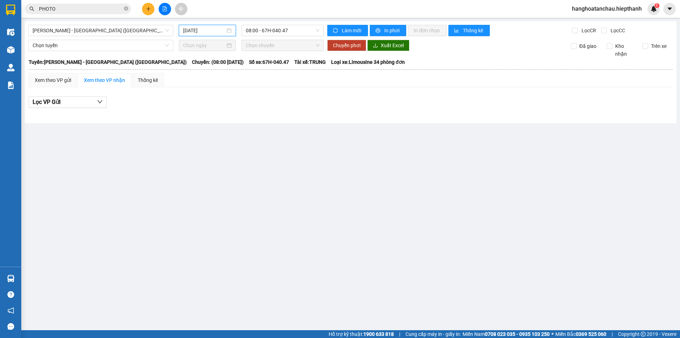
click at [190, 33] on input "[DATE]" at bounding box center [204, 31] width 42 height 8
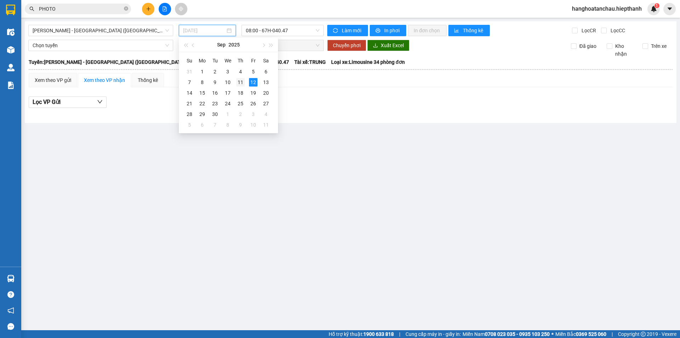
click at [238, 81] on div "11" at bounding box center [240, 82] width 9 height 9
type input "[DATE]"
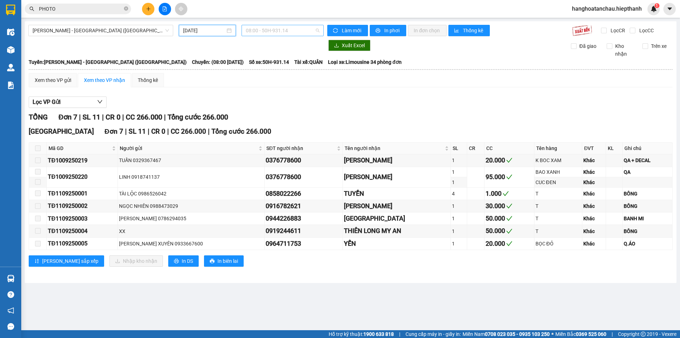
click at [273, 32] on span "08:00 - 50H-931.14" at bounding box center [283, 30] width 74 height 11
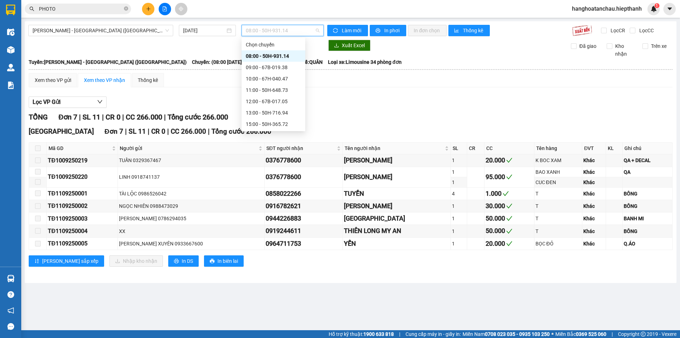
scroll to position [45, 0]
click at [265, 120] on div "22:30 - 67B-019.38" at bounding box center [273, 124] width 55 height 8
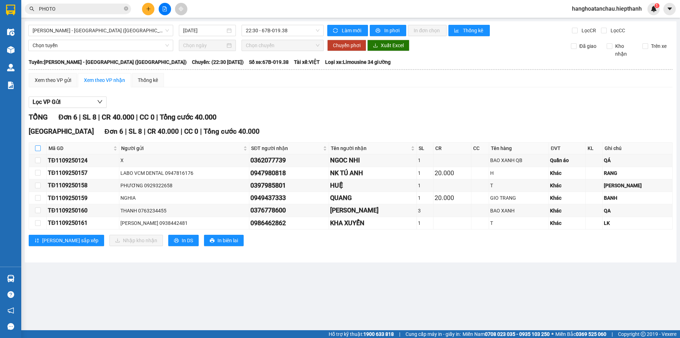
click at [38, 146] on input "checkbox" at bounding box center [38, 148] width 6 height 6
checkbox input "true"
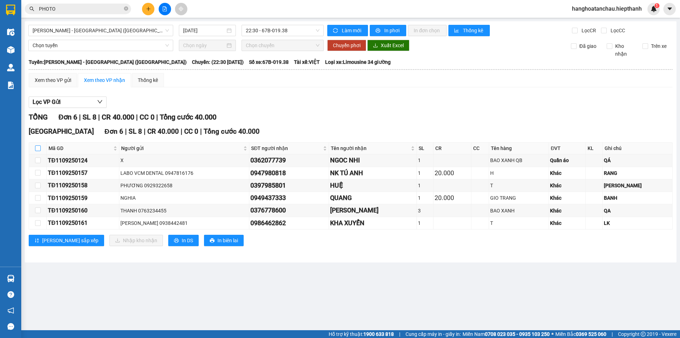
checkbox input "true"
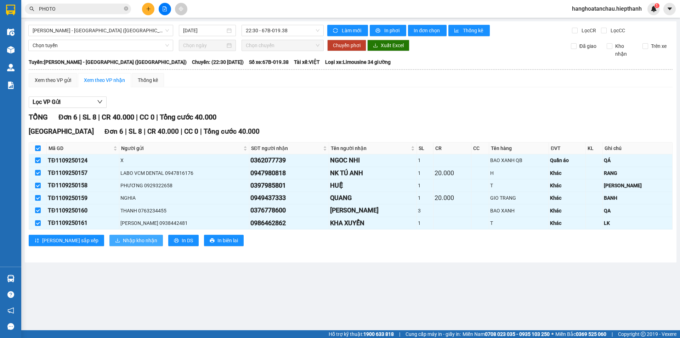
click at [123, 242] on span "Nhập kho nhận" at bounding box center [140, 240] width 34 height 8
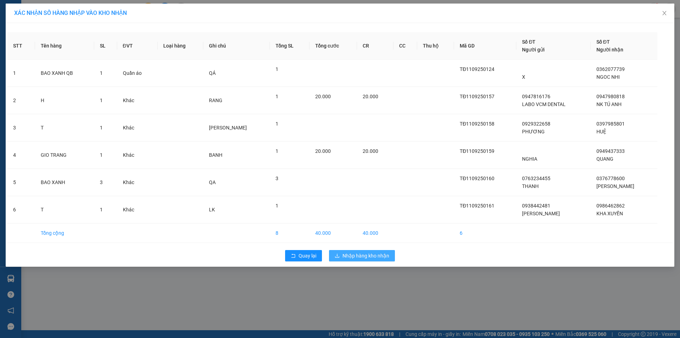
click at [367, 255] on span "Nhập hàng kho nhận" at bounding box center [366, 256] width 47 height 8
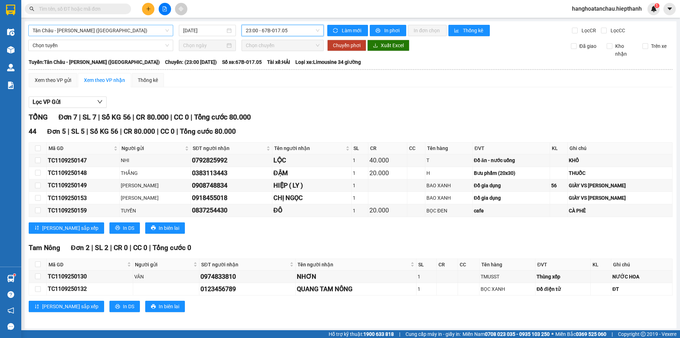
click at [88, 35] on span "Tân Châu - [PERSON_NAME] ([GEOGRAPHIC_DATA])" at bounding box center [101, 30] width 136 height 11
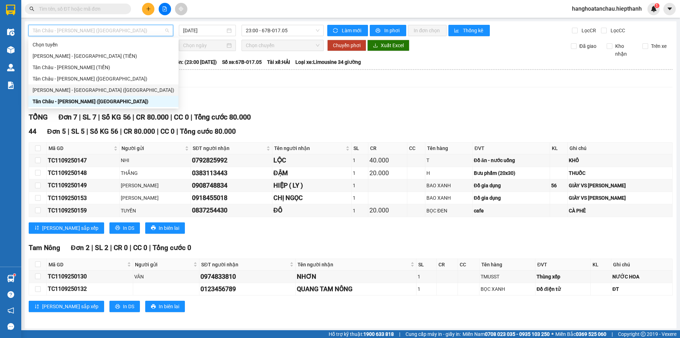
click at [63, 86] on div "[PERSON_NAME] - [GEOGRAPHIC_DATA] ([GEOGRAPHIC_DATA])" at bounding box center [104, 90] width 142 height 8
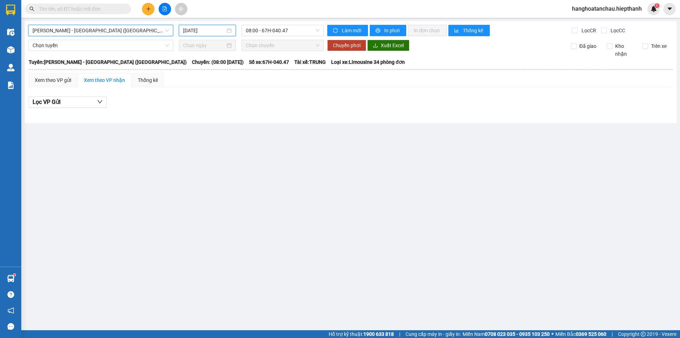
click at [189, 29] on input "[DATE]" at bounding box center [204, 31] width 42 height 8
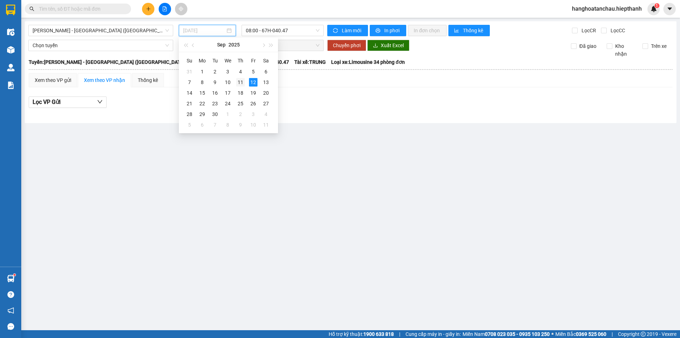
click at [238, 82] on div "11" at bounding box center [240, 82] width 9 height 9
type input "[DATE]"
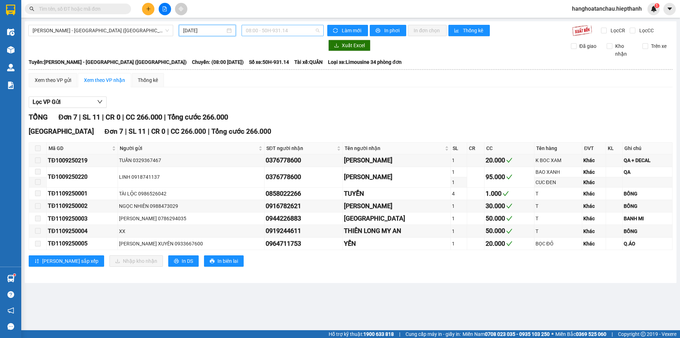
click at [255, 30] on span "08:00 - 50H-931.14" at bounding box center [283, 30] width 74 height 11
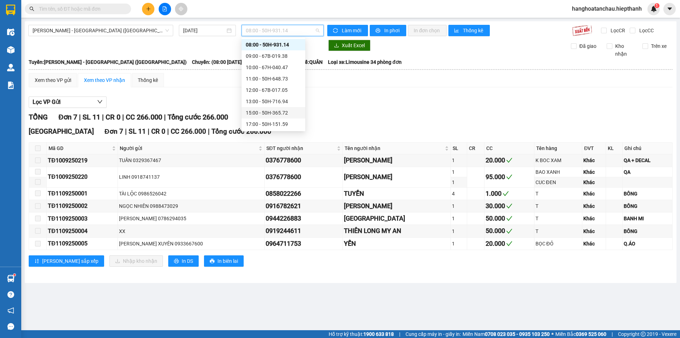
scroll to position [45, 0]
click at [259, 125] on div "22:30 - 67B-019.38" at bounding box center [273, 124] width 55 height 8
